Goal: Navigation & Orientation: Find specific page/section

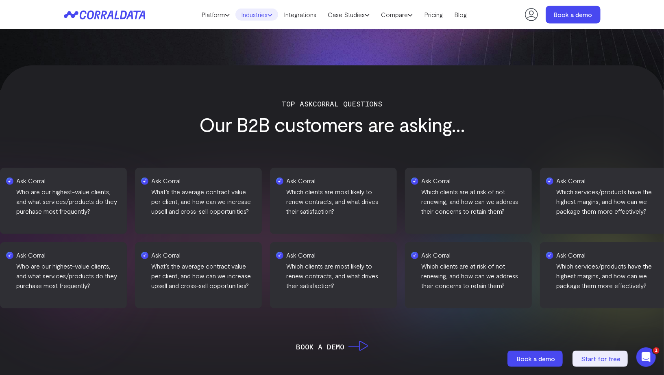
click at [250, 13] on link "Industries" at bounding box center [256, 15] width 43 height 12
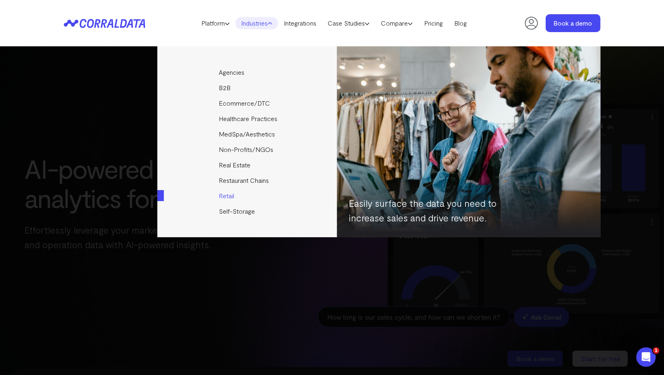
click at [230, 195] on link "Retail" at bounding box center [247, 195] width 181 height 15
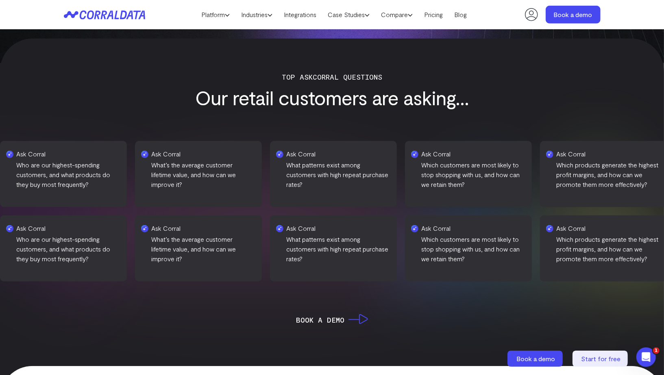
scroll to position [317, 0]
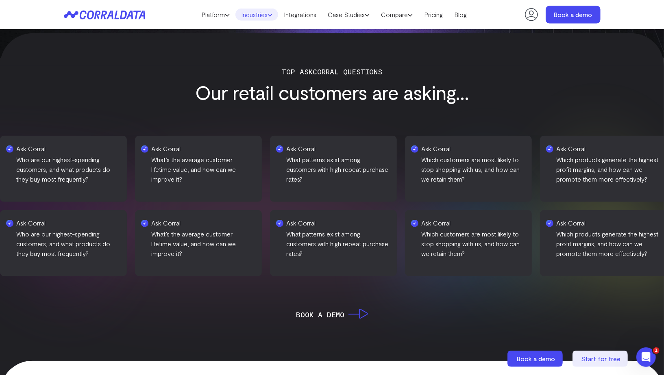
click at [251, 11] on link "Industries" at bounding box center [256, 15] width 43 height 12
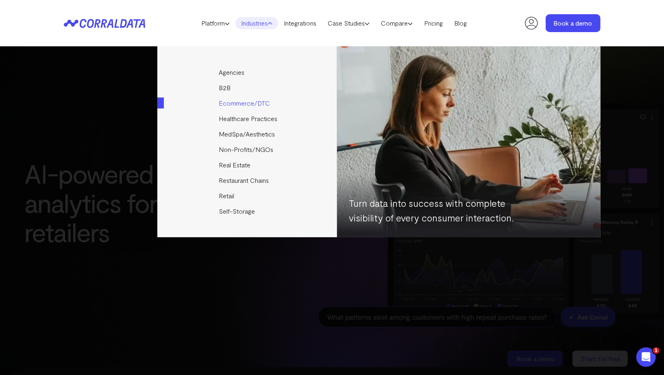
click at [239, 105] on link "Ecommerce/DTC" at bounding box center [247, 103] width 181 height 15
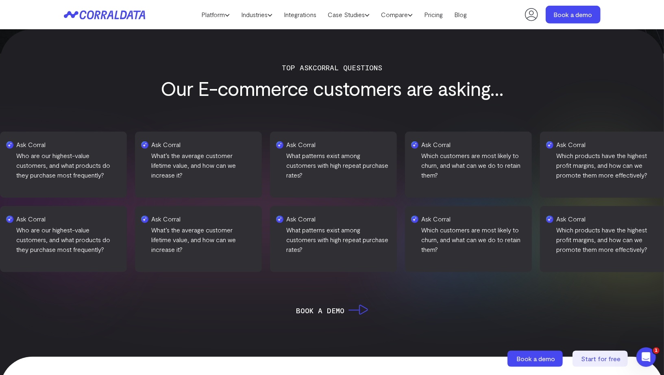
scroll to position [322, 0]
